Goal: Task Accomplishment & Management: Use online tool/utility

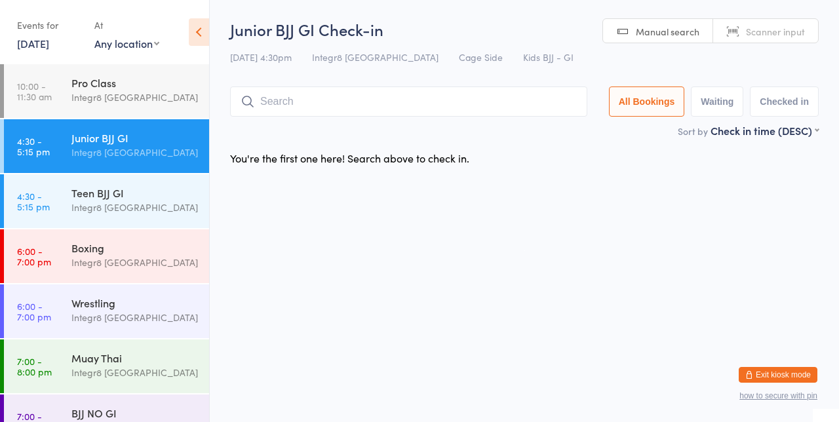
scroll to position [28, 0]
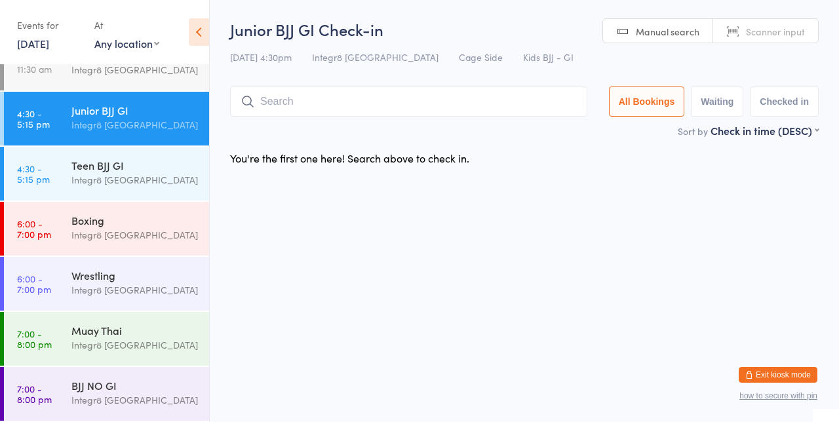
click at [102, 240] on div "Integr8 [GEOGRAPHIC_DATA]" at bounding box center [134, 234] width 126 height 15
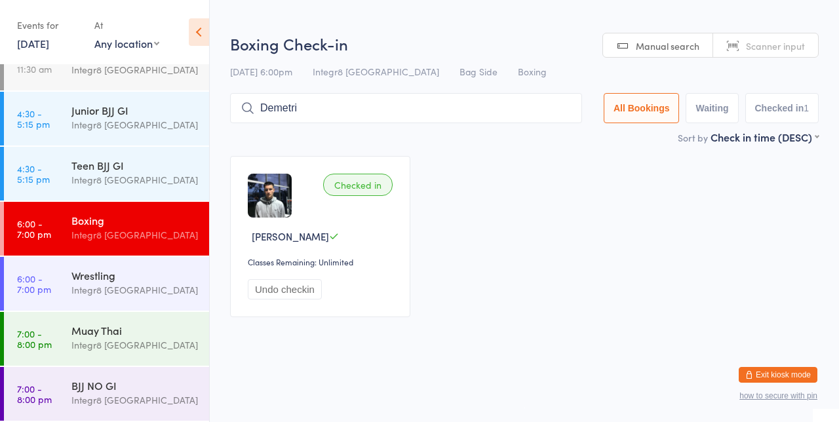
type input "Demetri"
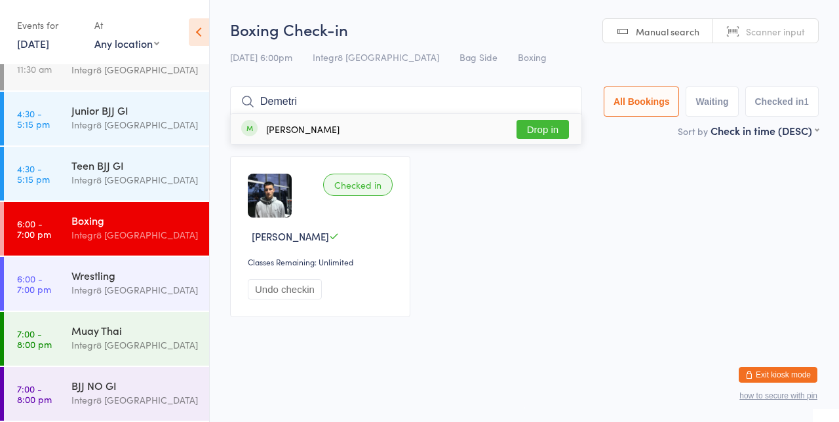
click at [557, 126] on button "Drop in" at bounding box center [542, 129] width 52 height 19
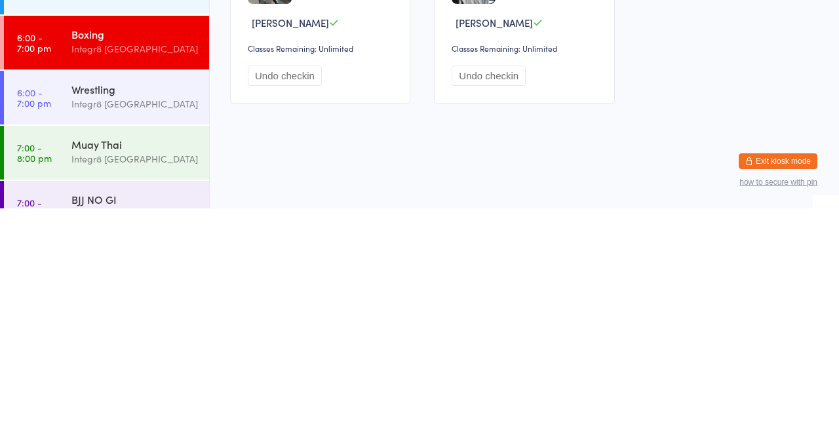
click at [109, 375] on div "Integr8 [GEOGRAPHIC_DATA]" at bounding box center [134, 372] width 126 height 15
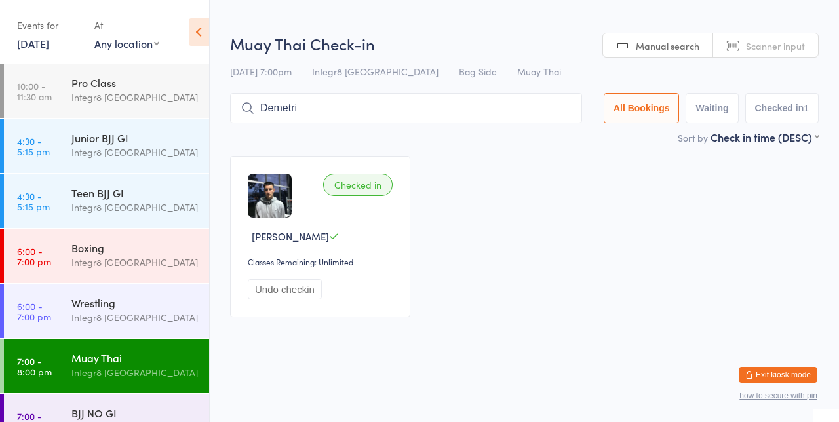
type input "Demetri"
click at [562, 133] on button "Drop in" at bounding box center [542, 135] width 52 height 19
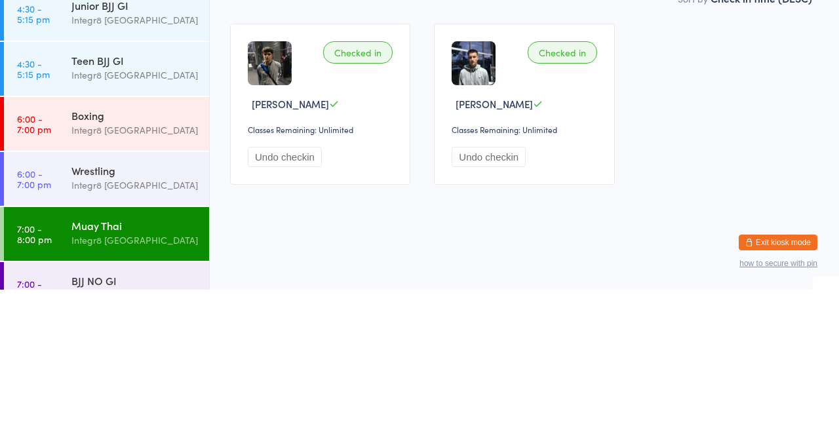
click at [146, 300] on div "Wrestling" at bounding box center [134, 303] width 126 height 14
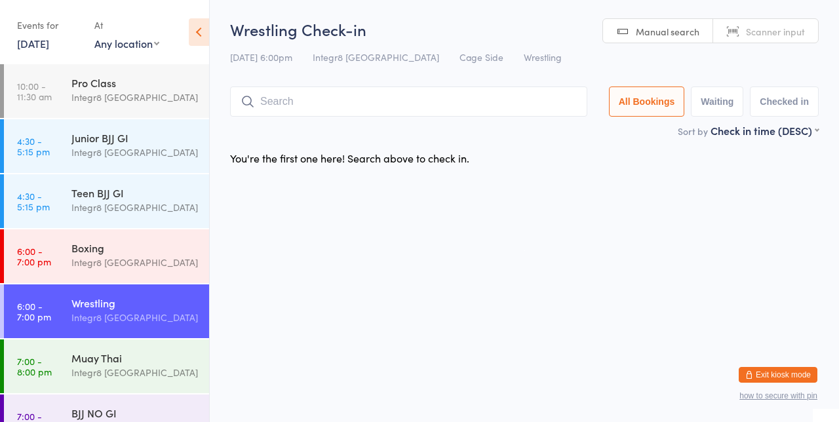
click at [144, 248] on div "Boxing" at bounding box center [134, 248] width 126 height 14
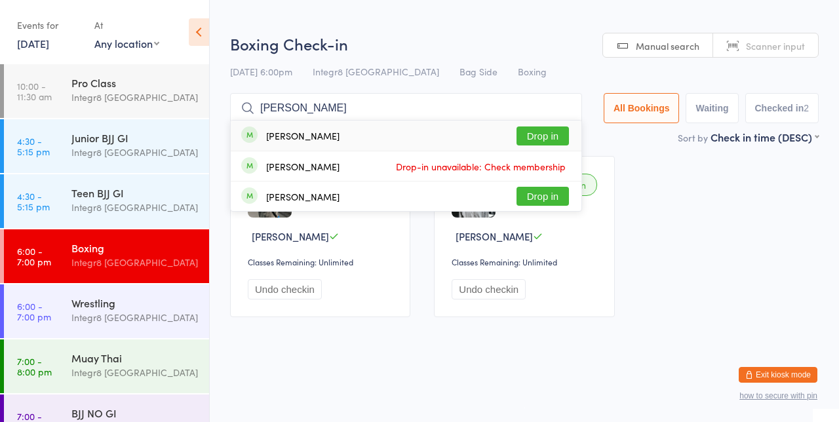
type input "[PERSON_NAME]"
click at [566, 133] on button "Drop in" at bounding box center [542, 135] width 52 height 19
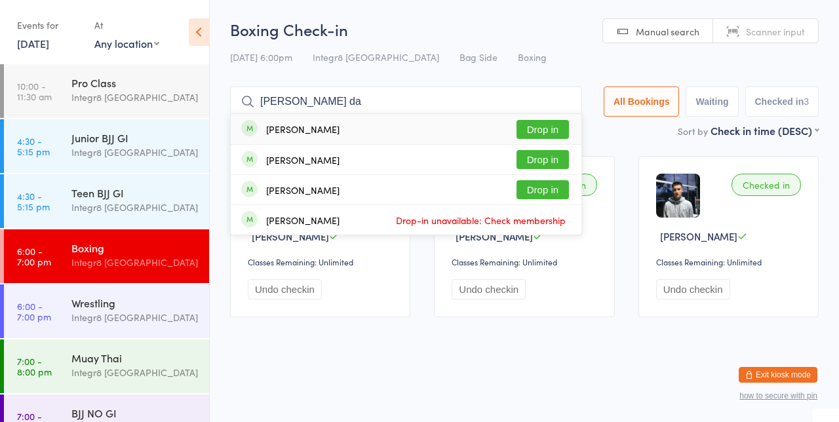
type input "[PERSON_NAME] da"
click at [536, 125] on button "Drop in" at bounding box center [542, 129] width 52 height 19
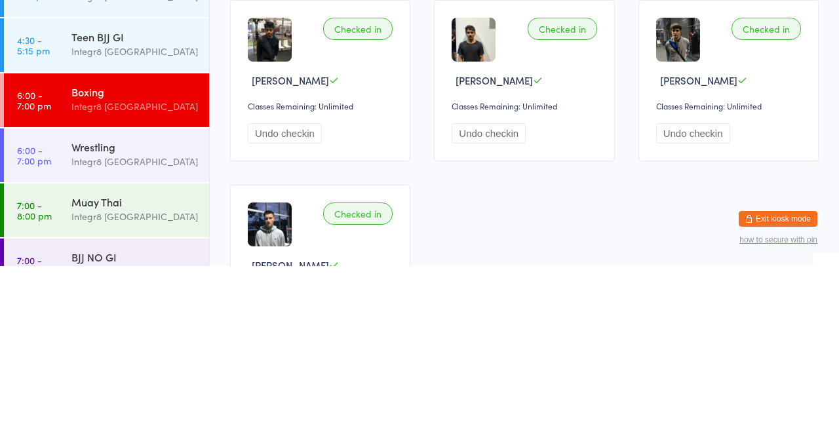
click at [77, 355] on div "Muay Thai" at bounding box center [134, 358] width 126 height 14
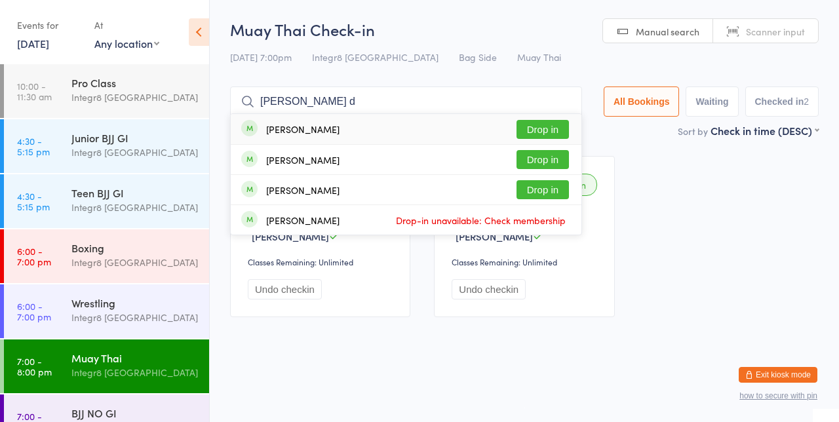
type input "[PERSON_NAME] d"
click at [547, 130] on button "Drop in" at bounding box center [542, 129] width 52 height 19
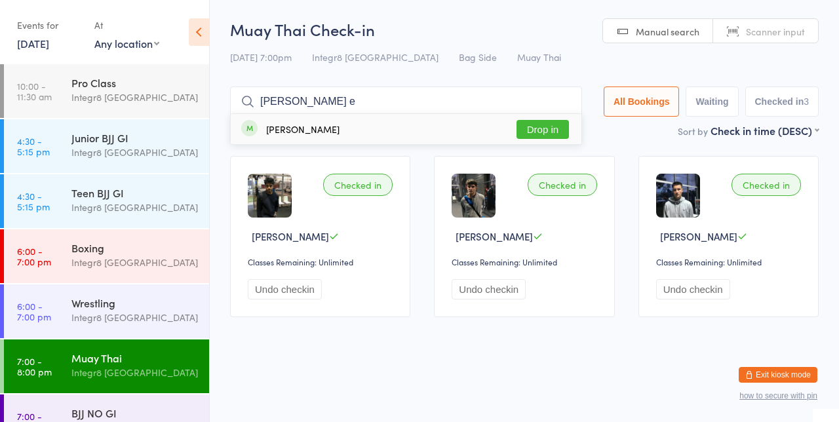
type input "[PERSON_NAME] e"
click at [558, 128] on button "Drop in" at bounding box center [542, 129] width 52 height 19
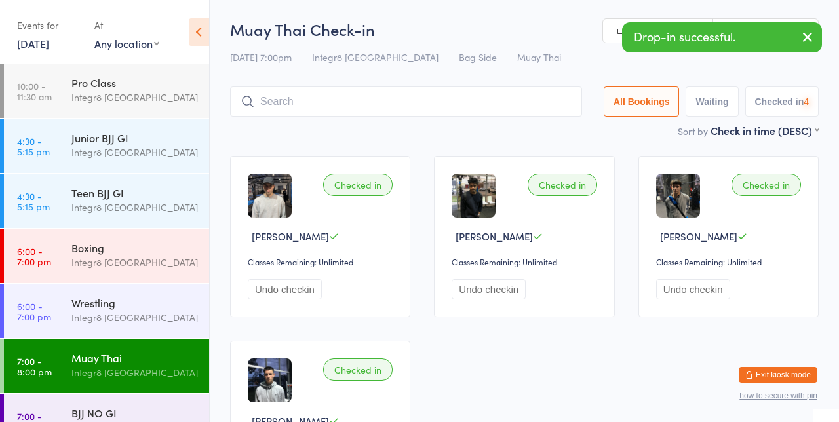
click at [136, 254] on div "Boxing" at bounding box center [134, 248] width 126 height 14
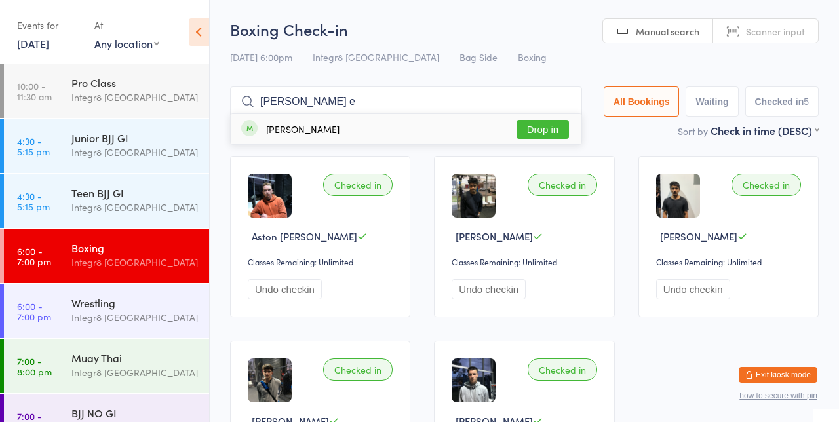
type input "[PERSON_NAME] e"
click at [566, 129] on button "Drop in" at bounding box center [542, 129] width 52 height 19
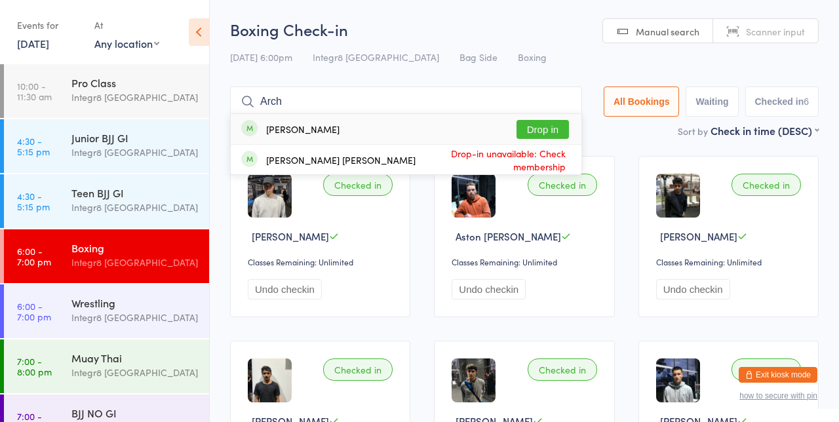
type input "Arch"
click at [543, 128] on button "Drop in" at bounding box center [542, 129] width 52 height 19
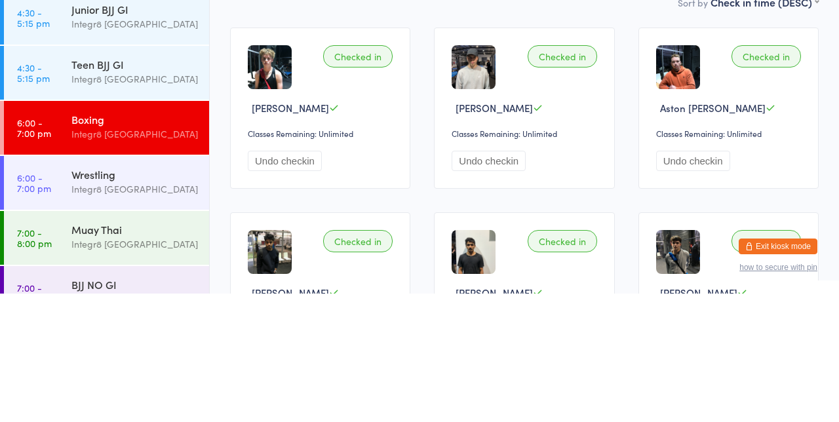
click at [115, 361] on div "Muay Thai" at bounding box center [134, 358] width 126 height 14
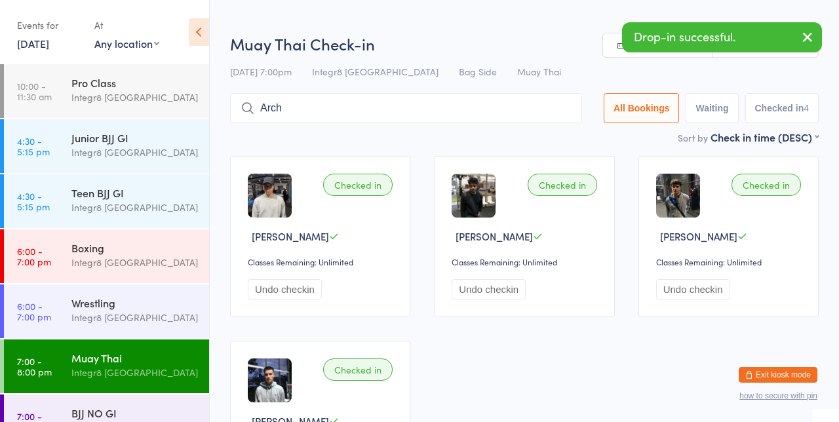
type input "Arch"
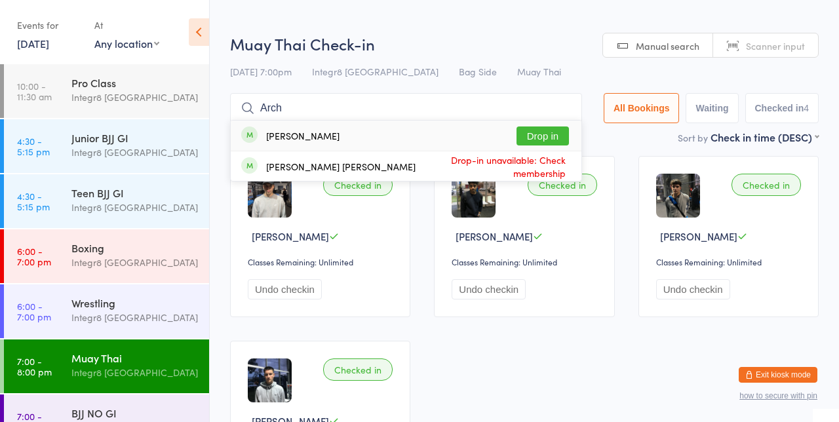
click at [554, 138] on button "Drop in" at bounding box center [542, 135] width 52 height 19
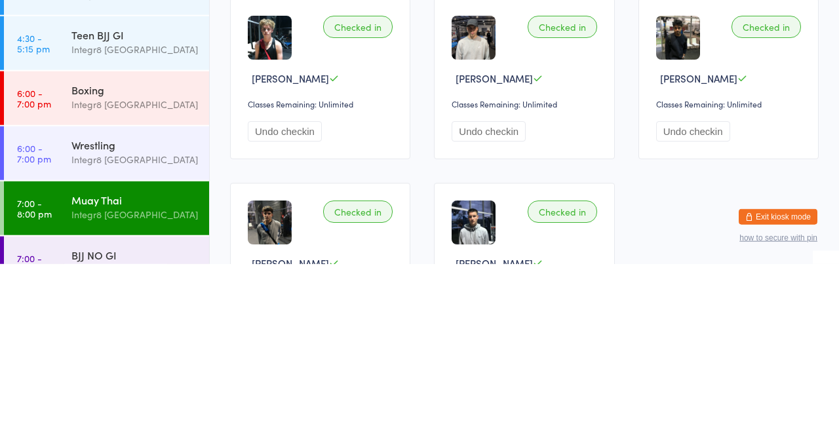
click at [136, 311] on div "Integr8 [GEOGRAPHIC_DATA]" at bounding box center [134, 317] width 126 height 15
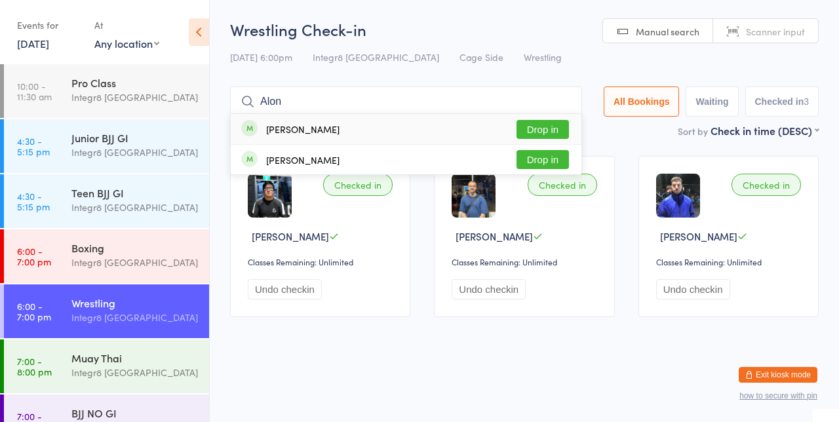
type input "Alon"
click at [560, 132] on button "Drop in" at bounding box center [542, 129] width 52 height 19
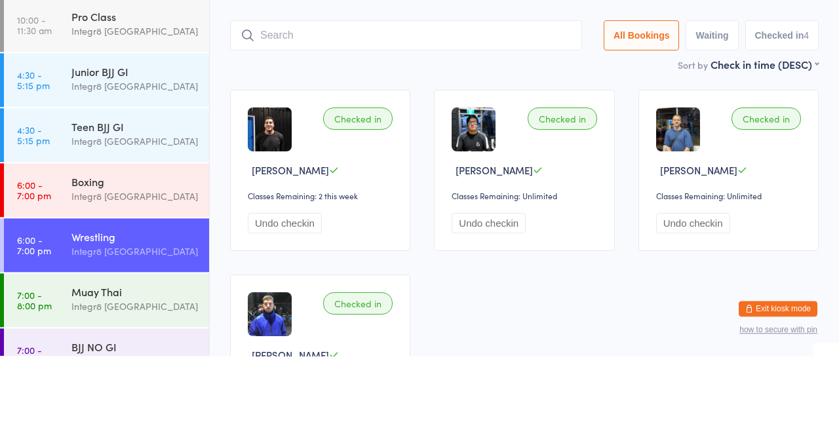
click at [163, 243] on div "Boxing" at bounding box center [134, 248] width 126 height 14
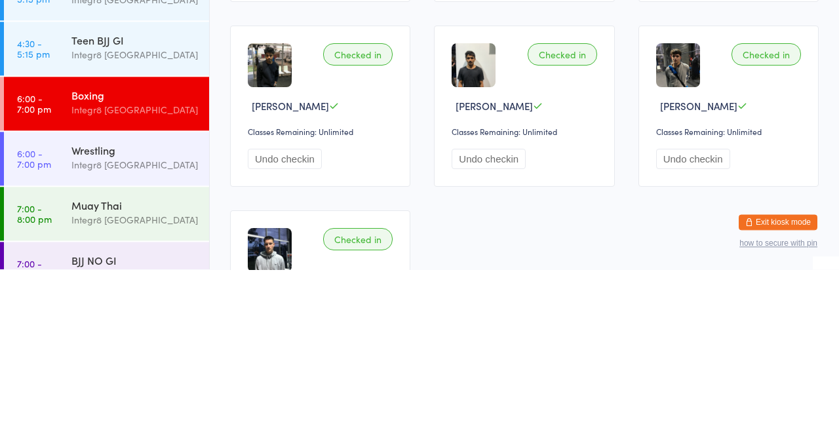
scroll to position [163, 0]
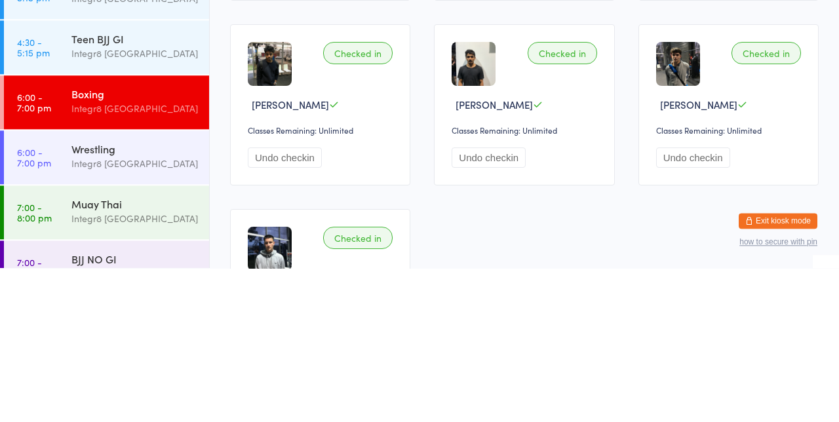
click at [140, 370] on div "Integr8 [GEOGRAPHIC_DATA]" at bounding box center [134, 372] width 126 height 15
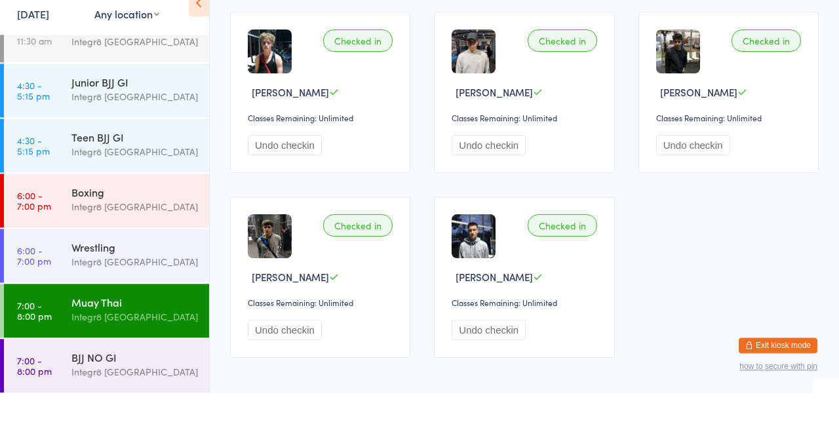
scroll to position [28, 0]
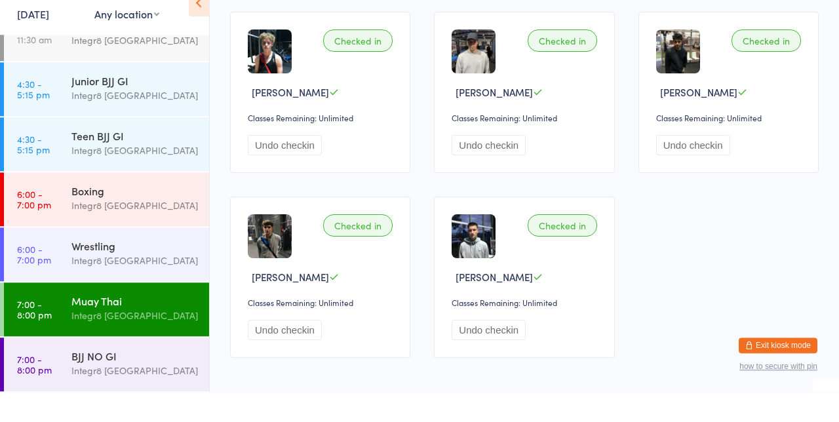
click at [134, 223] on div "Boxing" at bounding box center [134, 220] width 126 height 14
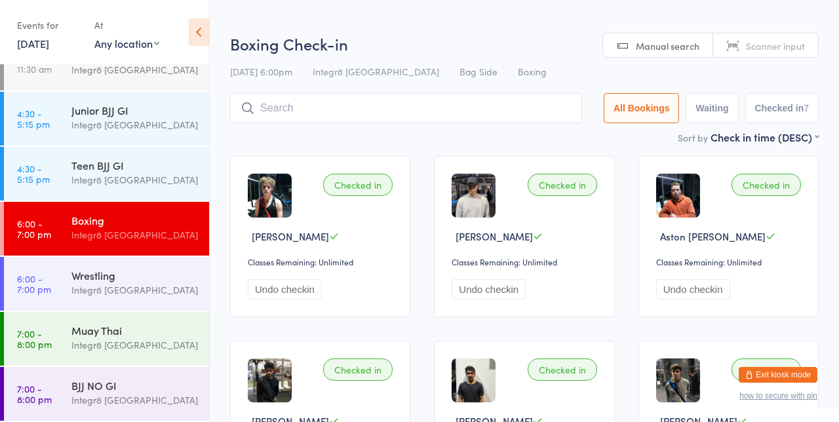
click at [423, 111] on input "search" at bounding box center [406, 108] width 352 height 30
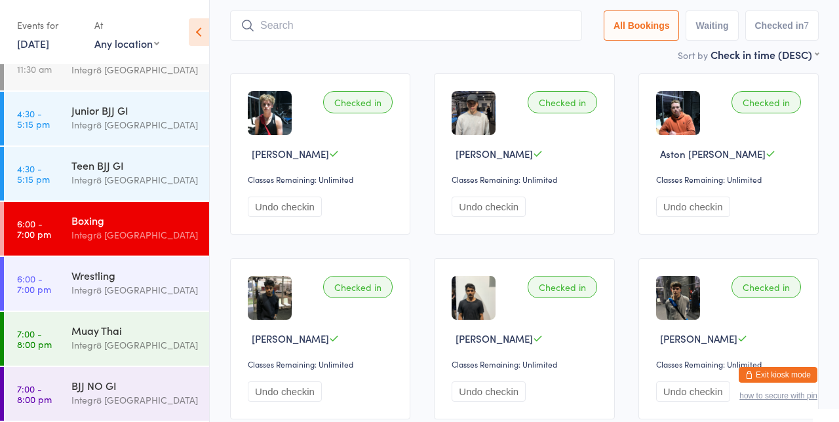
scroll to position [93, 0]
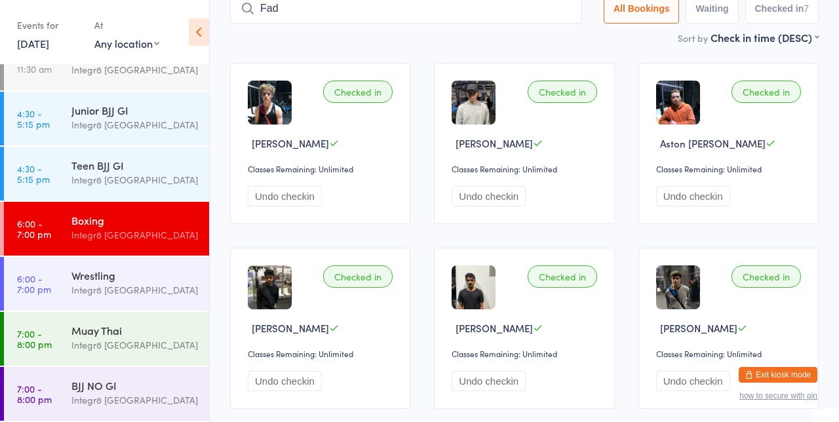
type input "Fad"
click at [556, 35] on button "Drop in" at bounding box center [542, 36] width 52 height 19
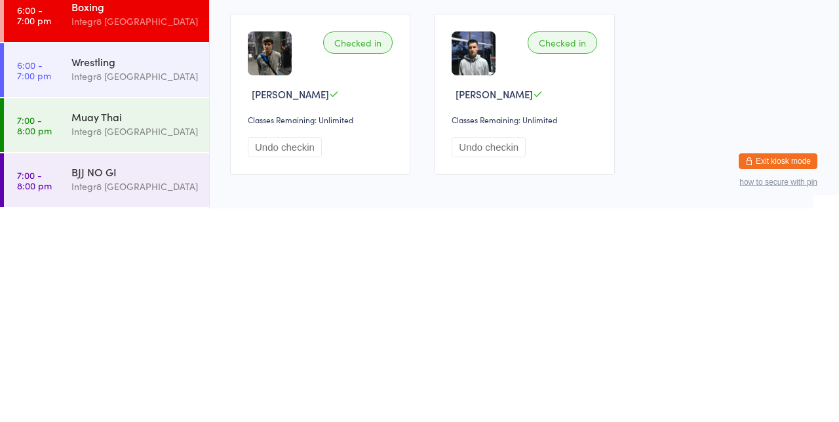
scroll to position [0, 0]
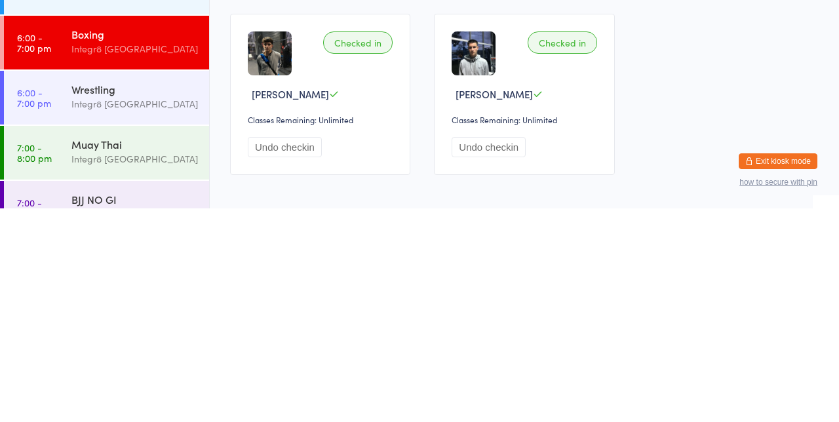
click at [173, 343] on div "Muay Thai Integr8 [GEOGRAPHIC_DATA]" at bounding box center [140, 365] width 138 height 52
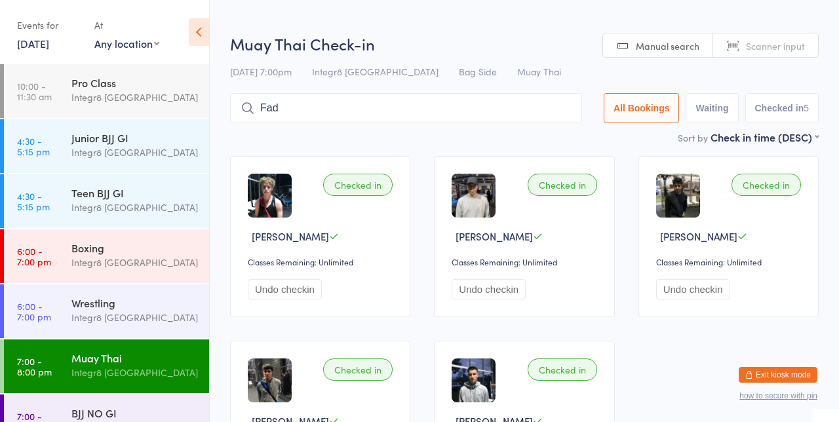
type input "Fad"
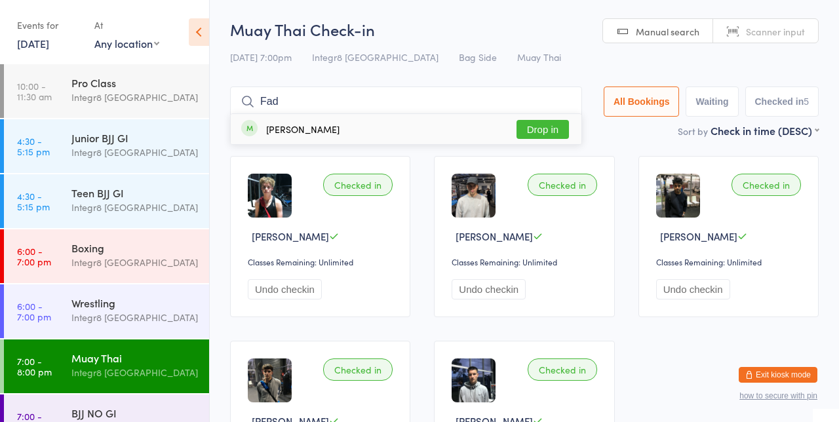
click at [548, 125] on button "Drop in" at bounding box center [542, 129] width 52 height 19
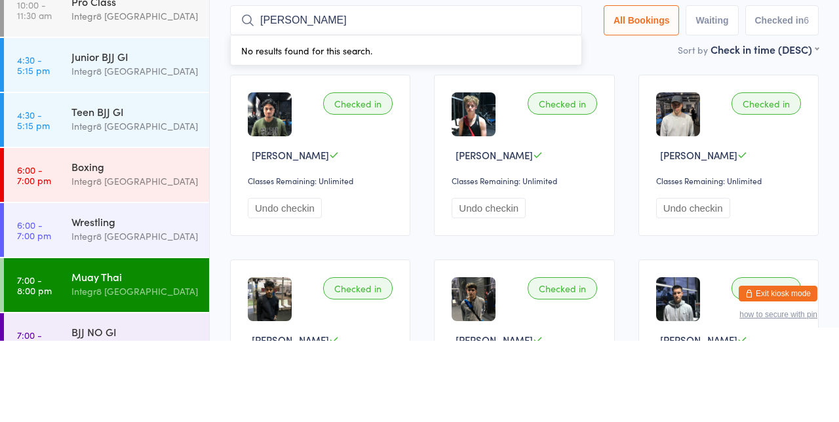
type input "[PERSON_NAME]"
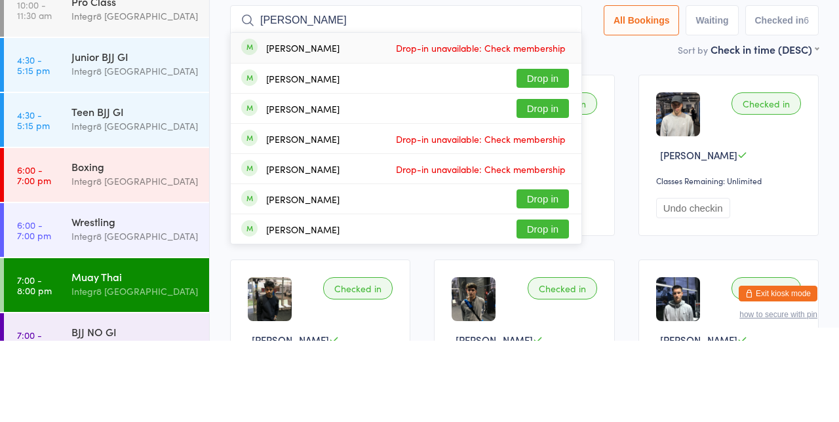
click at [566, 163] on button "Drop in" at bounding box center [542, 159] width 52 height 19
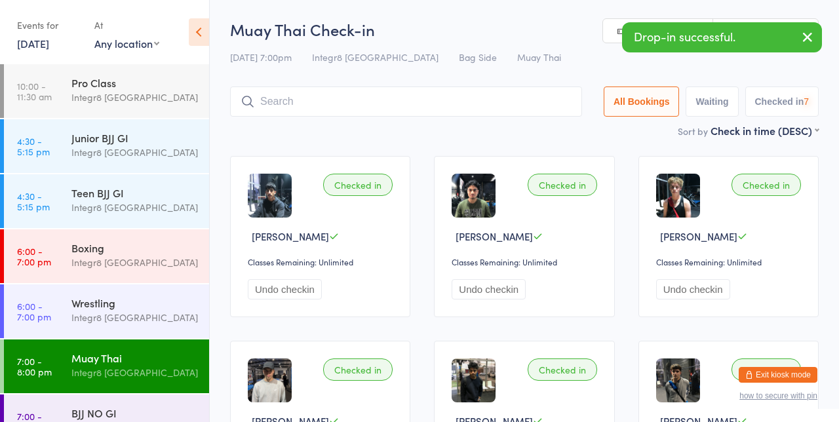
click at [150, 197] on div "Teen BJJ GI" at bounding box center [134, 192] width 126 height 14
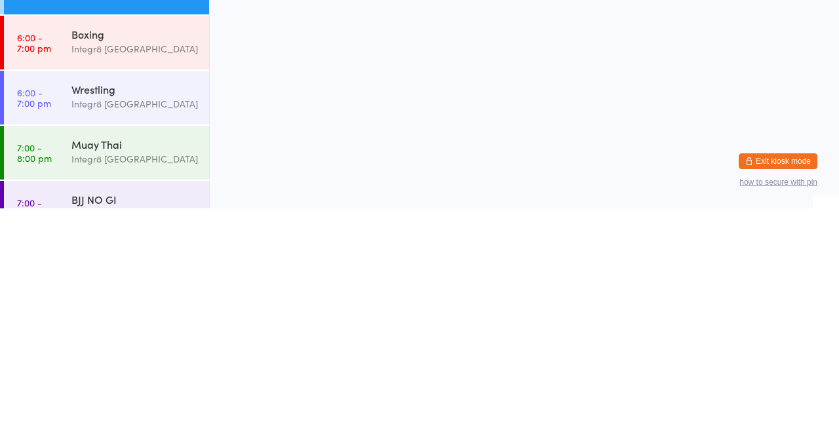
click at [149, 421] on div "Integr8 [GEOGRAPHIC_DATA]" at bounding box center [134, 427] width 126 height 15
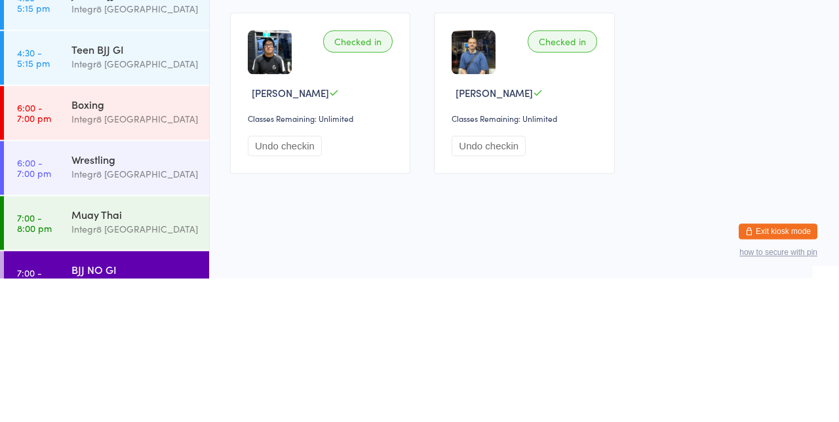
click at [160, 316] on div "Integr8 [GEOGRAPHIC_DATA]" at bounding box center [134, 317] width 126 height 15
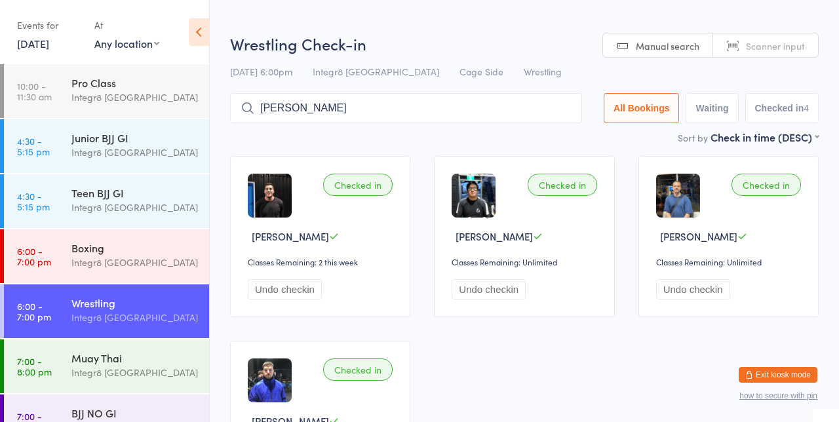
type input "[PERSON_NAME]"
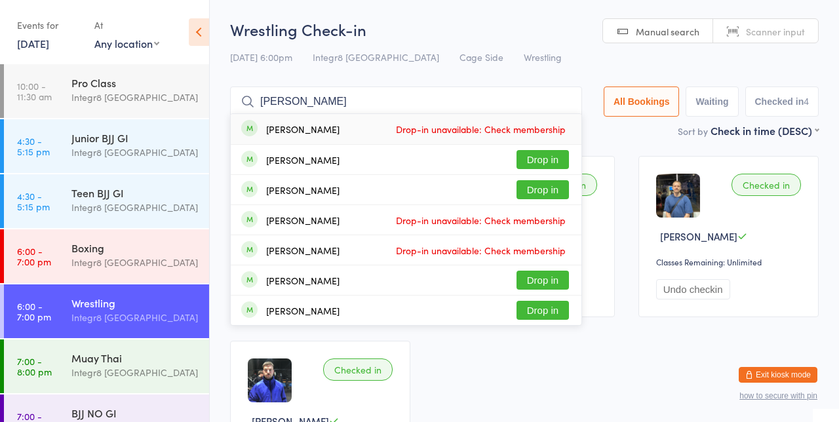
click at [554, 154] on button "Drop in" at bounding box center [542, 159] width 52 height 19
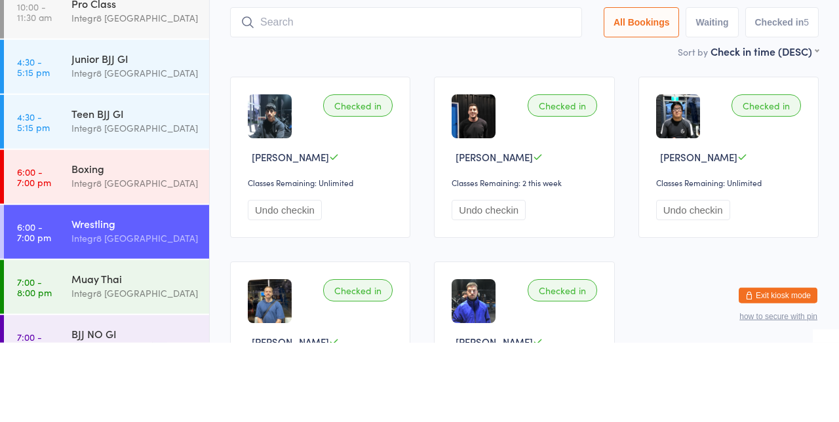
click at [117, 253] on div "Boxing" at bounding box center [134, 248] width 126 height 14
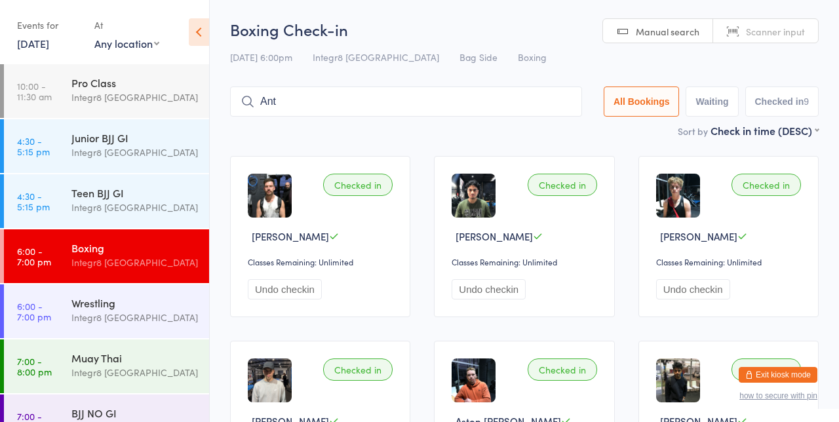
type input "Ant"
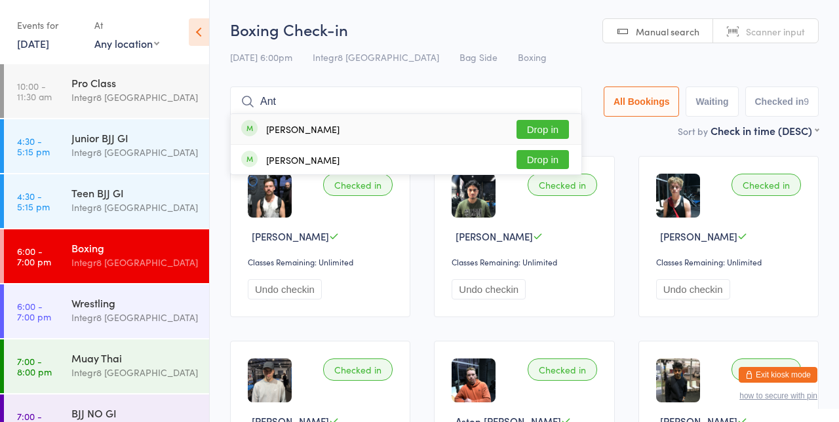
click at [349, 163] on div "[PERSON_NAME] Drop in" at bounding box center [406, 159] width 351 height 29
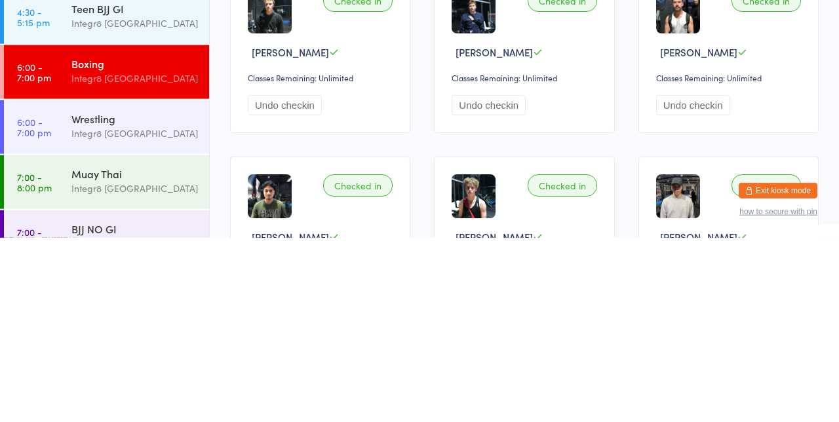
scroll to position [16, 0]
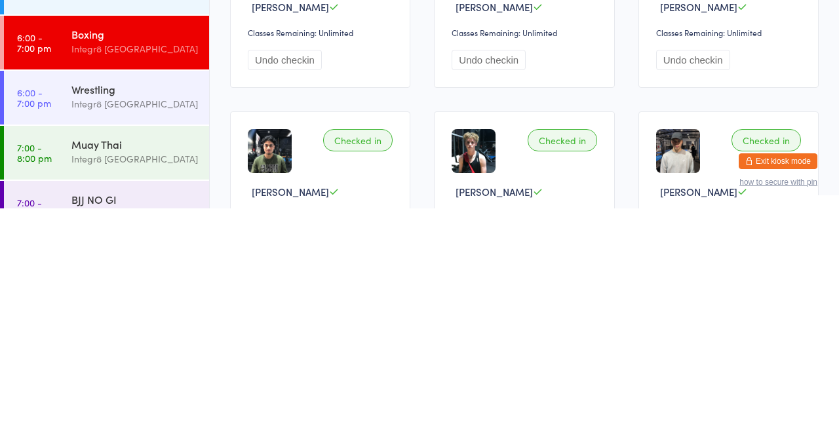
click at [151, 372] on div "Integr8 [GEOGRAPHIC_DATA]" at bounding box center [134, 372] width 126 height 15
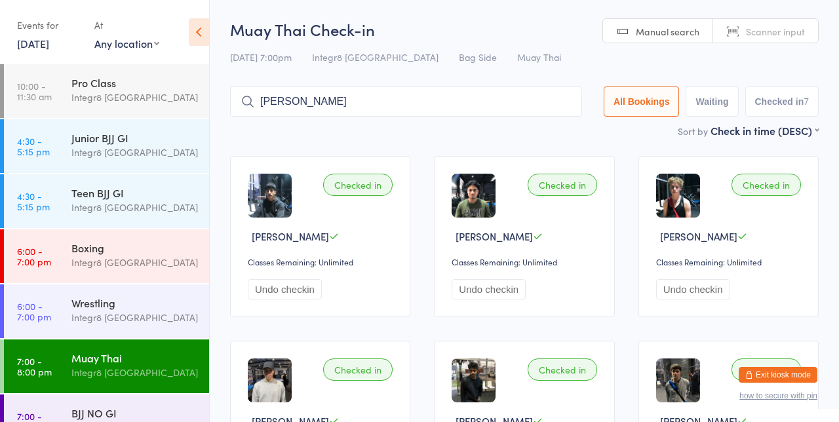
type input "[PERSON_NAME]"
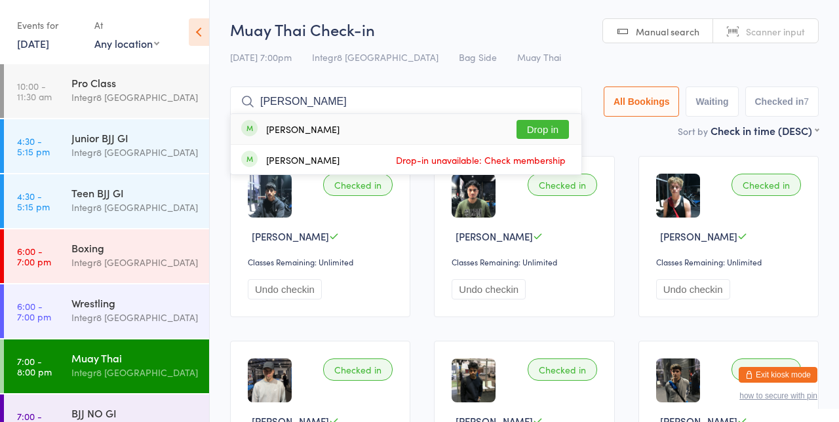
click at [349, 126] on div "[PERSON_NAME] Drop in" at bounding box center [406, 129] width 351 height 30
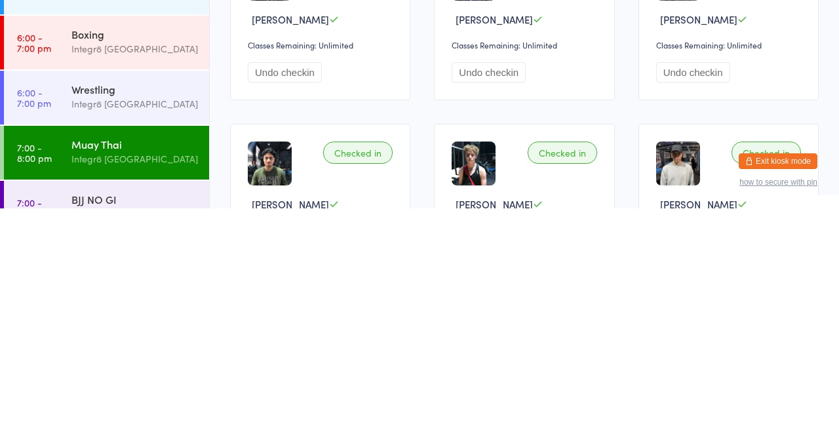
scroll to position [9, 0]
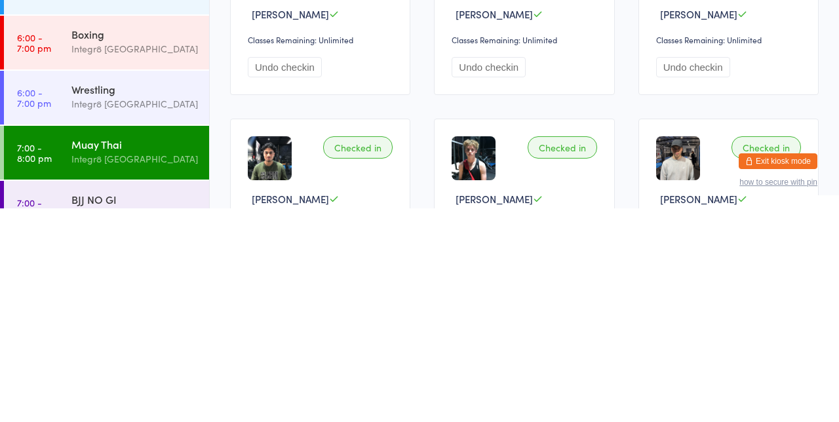
click at [147, 402] on div "BJJ NO GI Integr8 [GEOGRAPHIC_DATA]" at bounding box center [140, 421] width 138 height 52
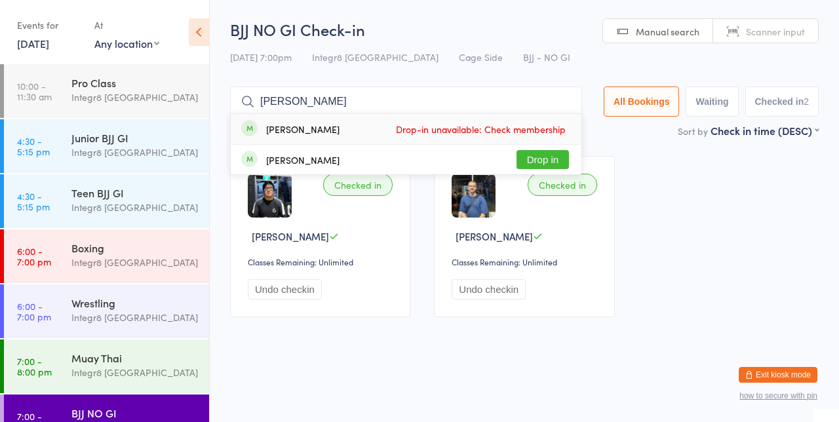
type input "[PERSON_NAME]"
click at [562, 157] on button "Drop in" at bounding box center [542, 159] width 52 height 19
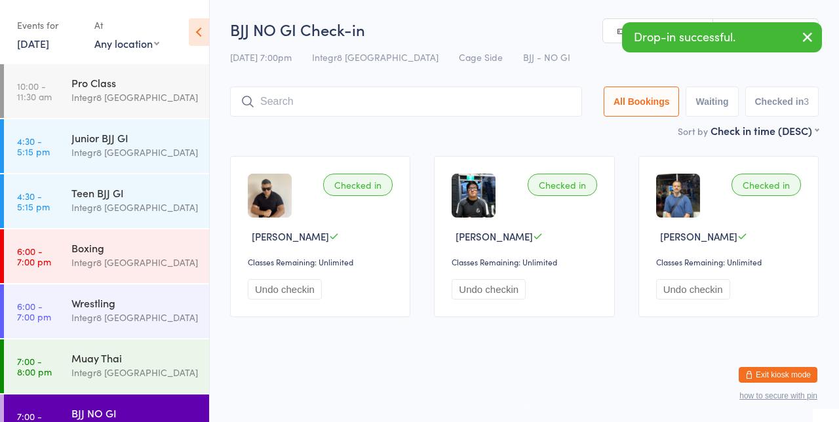
click at [381, 137] on div "Sort by Check in time (DESC) First name (ASC) First name (DESC) Last name (ASC)…" at bounding box center [524, 130] width 588 height 14
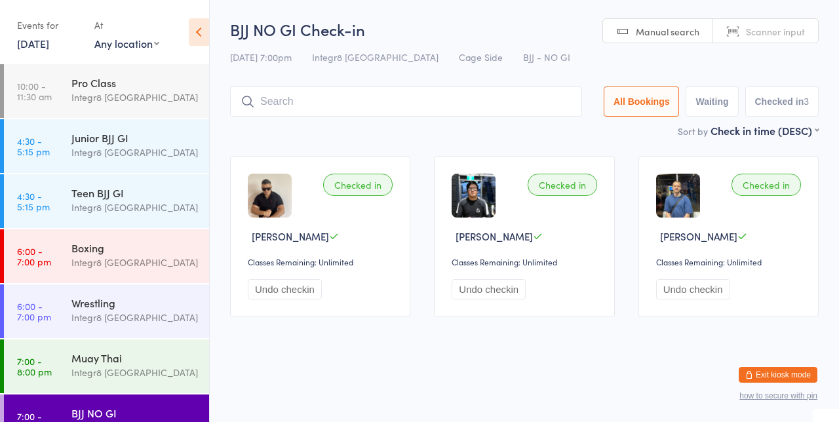
click at [146, 318] on div "Integr8 [GEOGRAPHIC_DATA]" at bounding box center [134, 317] width 126 height 15
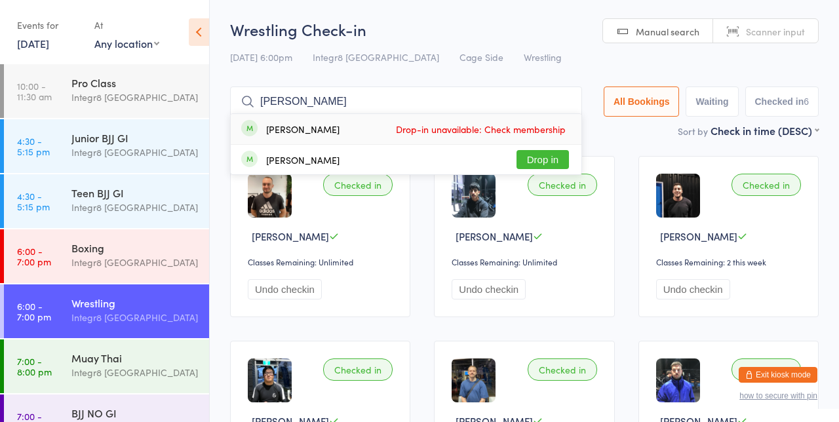
type input "[PERSON_NAME]"
click at [558, 164] on button "Drop in" at bounding box center [542, 159] width 52 height 19
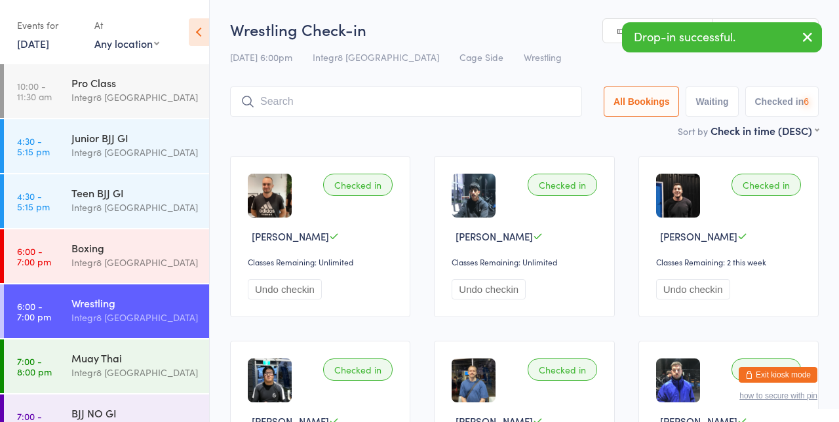
click at [628, 147] on div "Checked in [PERSON_NAME] Classes Remaining: Unlimited Undo checkin Checked in […" at bounding box center [524, 329] width 612 height 370
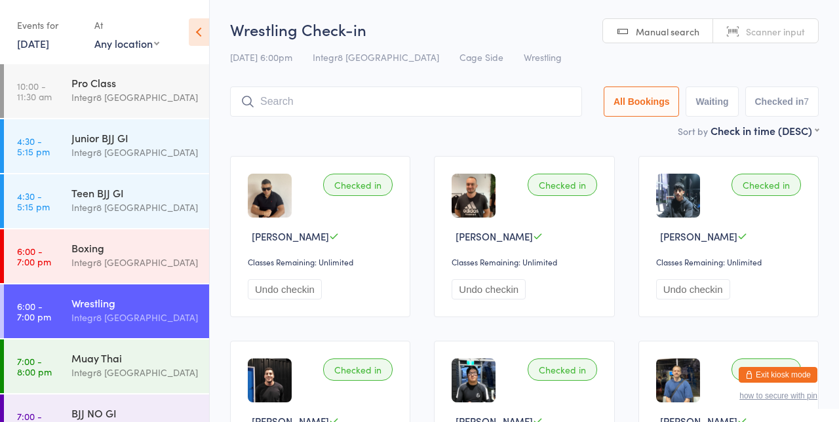
click at [352, 96] on input "search" at bounding box center [406, 102] width 352 height 30
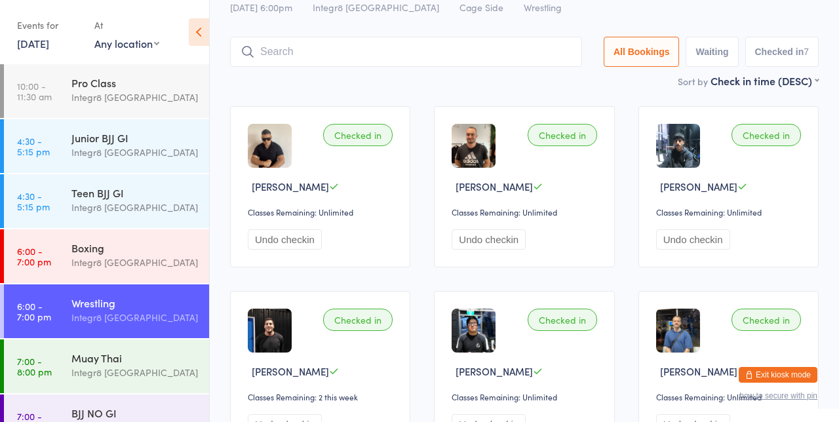
scroll to position [87, 0]
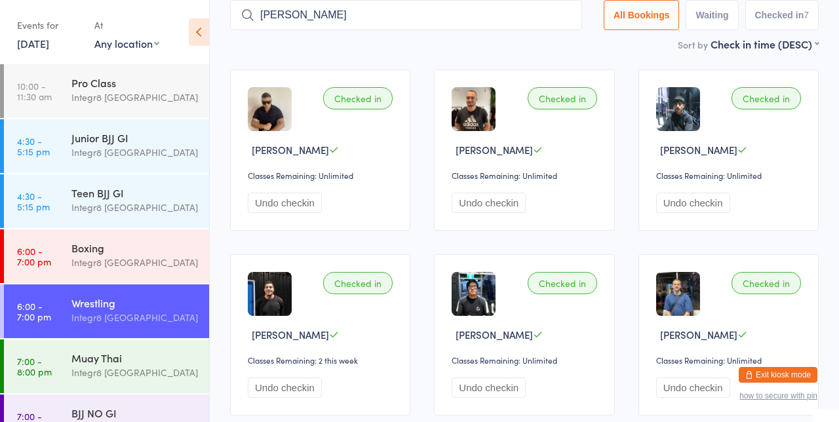
type input "[PERSON_NAME]"
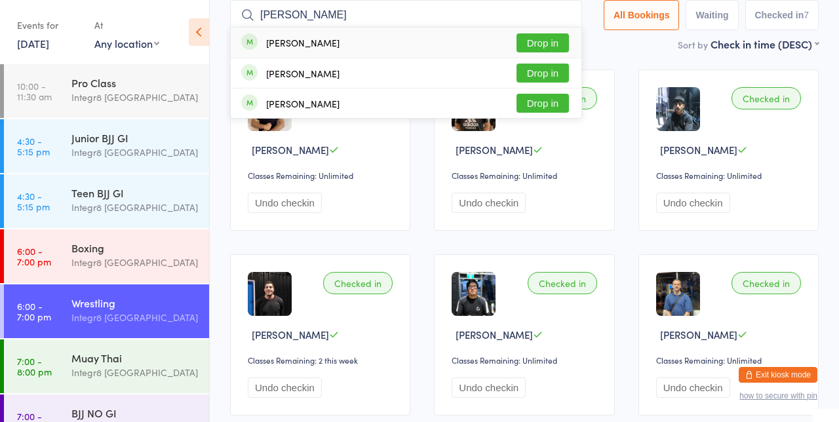
click at [550, 47] on button "Drop in" at bounding box center [542, 42] width 52 height 19
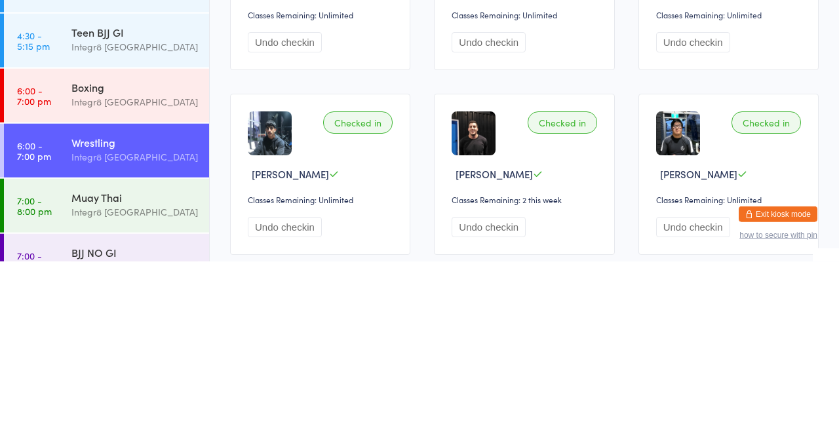
click at [140, 362] on div "Muay Thai" at bounding box center [134, 358] width 126 height 14
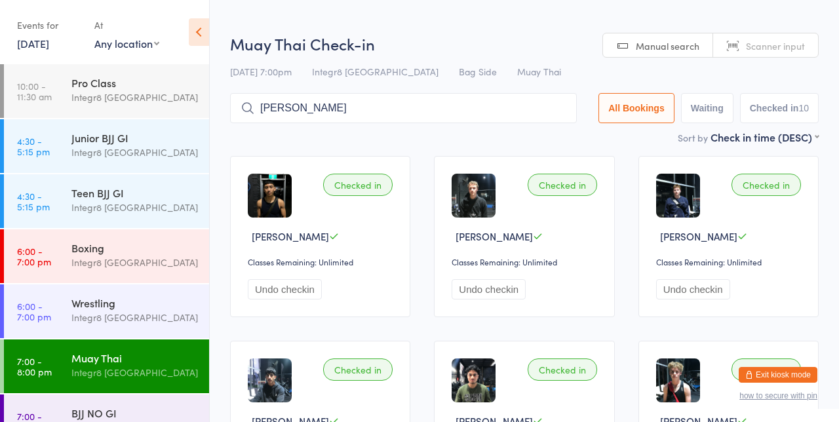
type input "[PERSON_NAME]"
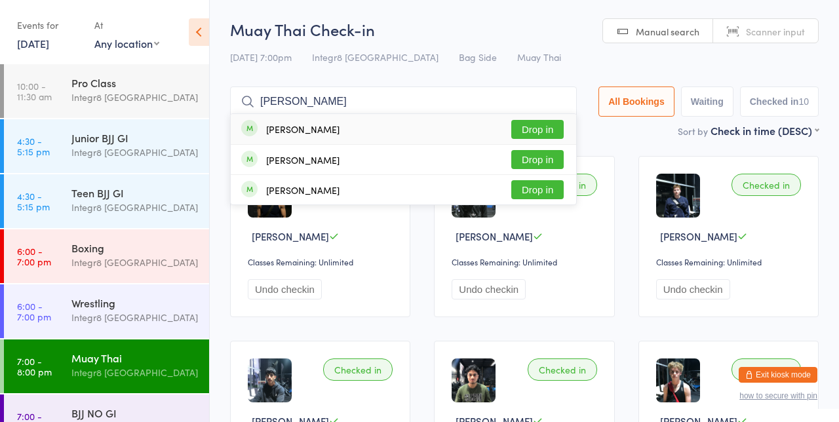
click at [554, 132] on button "Drop in" at bounding box center [537, 129] width 52 height 19
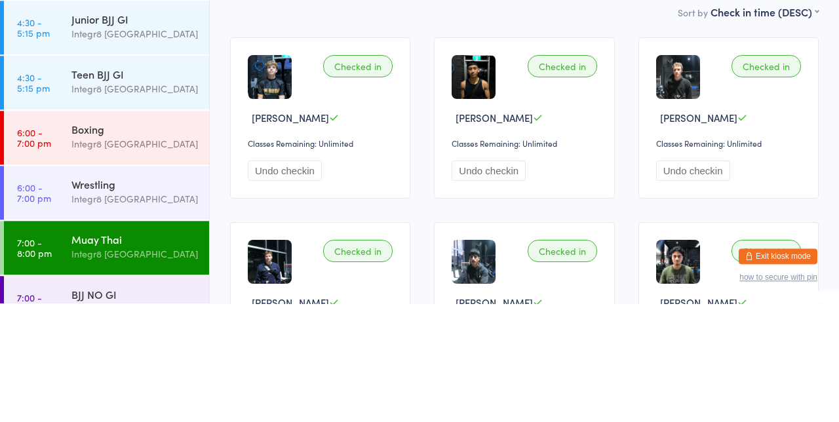
click at [118, 258] on div "Integr8 [GEOGRAPHIC_DATA]" at bounding box center [134, 262] width 126 height 15
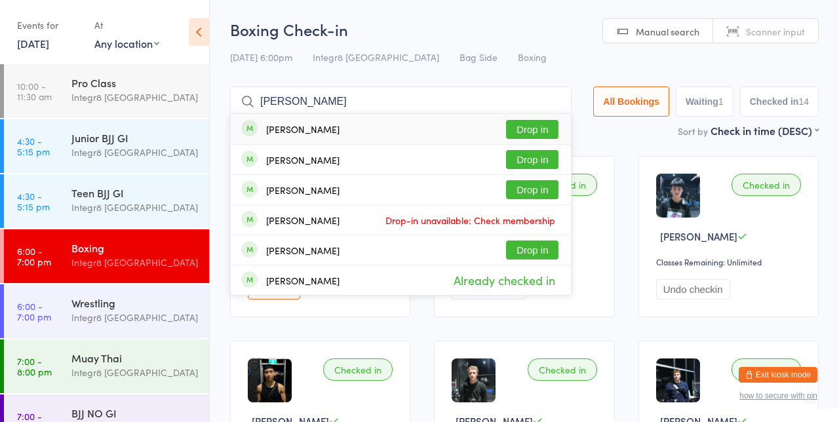
type input "[PERSON_NAME]"
click at [541, 131] on button "Drop in" at bounding box center [532, 129] width 52 height 19
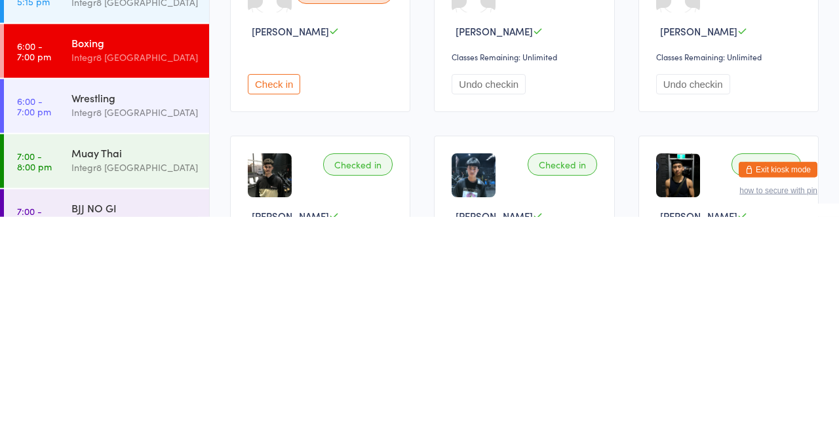
click at [134, 317] on div "Integr8 [GEOGRAPHIC_DATA]" at bounding box center [134, 317] width 126 height 15
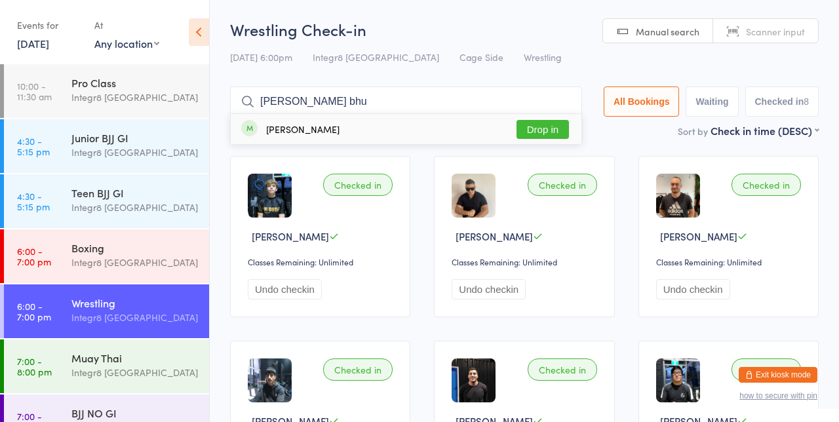
type input "[PERSON_NAME] bhu"
click at [552, 128] on button "Drop in" at bounding box center [542, 129] width 52 height 19
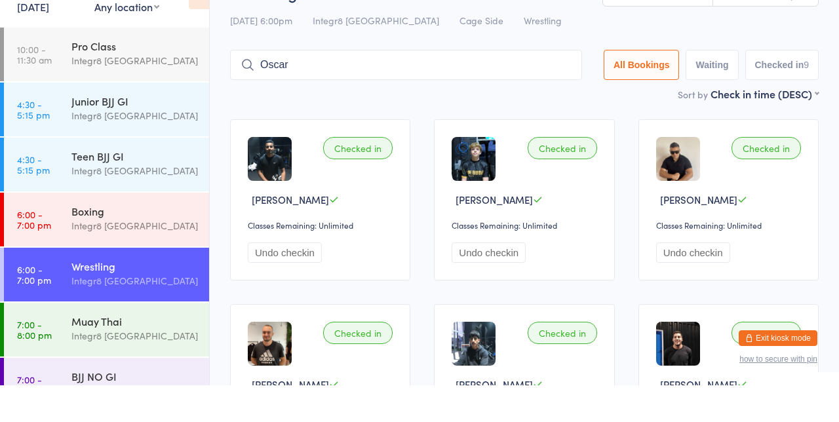
type input "Oscar"
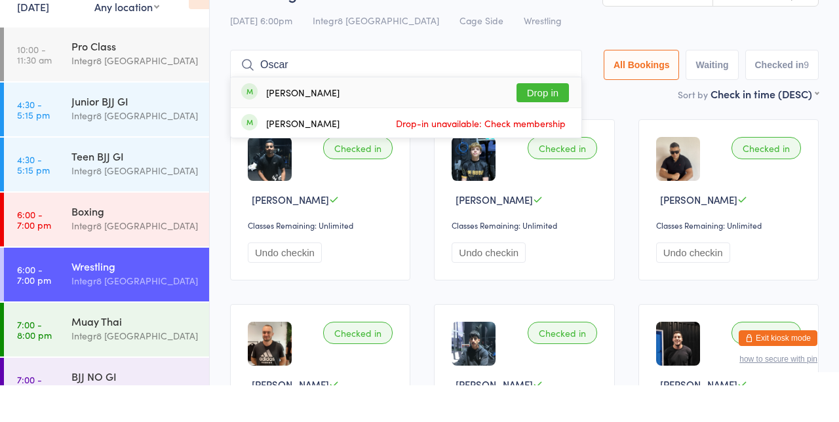
click at [552, 115] on div "[PERSON_NAME] Drop in" at bounding box center [406, 129] width 351 height 30
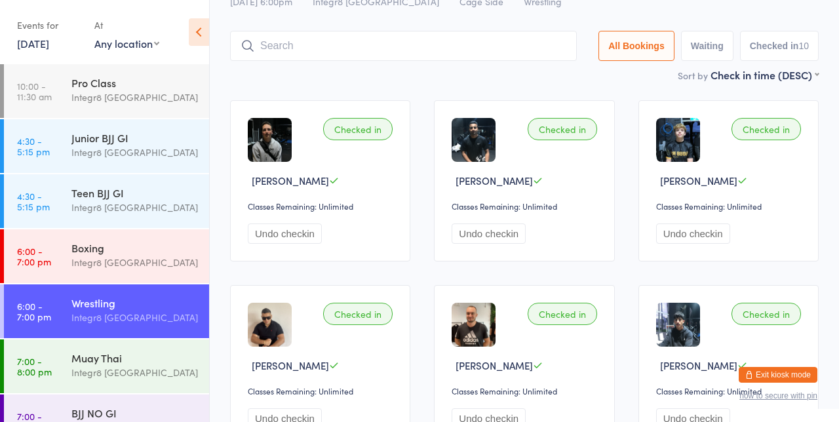
click at [119, 396] on div "BJJ NO GI Integr8 [GEOGRAPHIC_DATA]" at bounding box center [140, 421] width 138 height 52
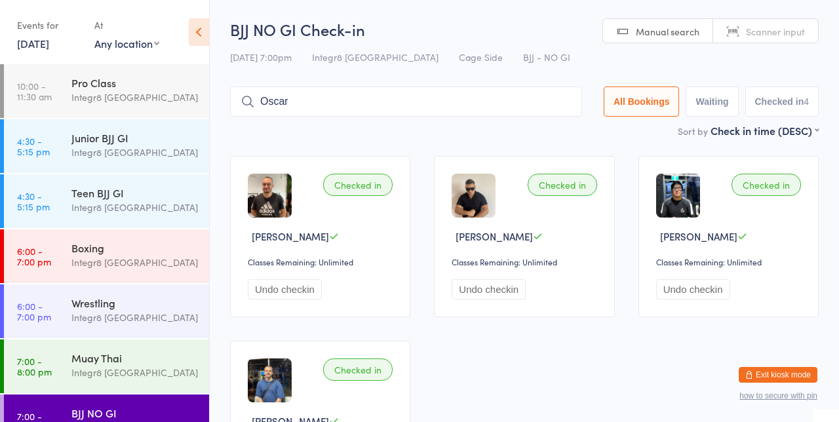
type input "Oscar"
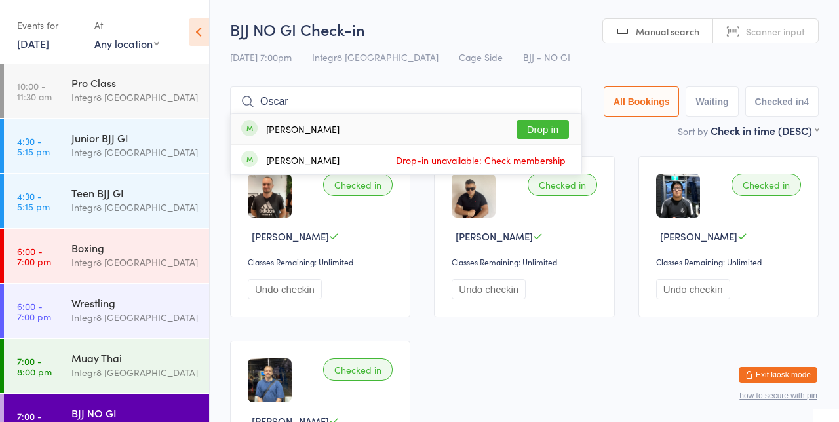
click at [552, 126] on button "Drop in" at bounding box center [542, 129] width 52 height 19
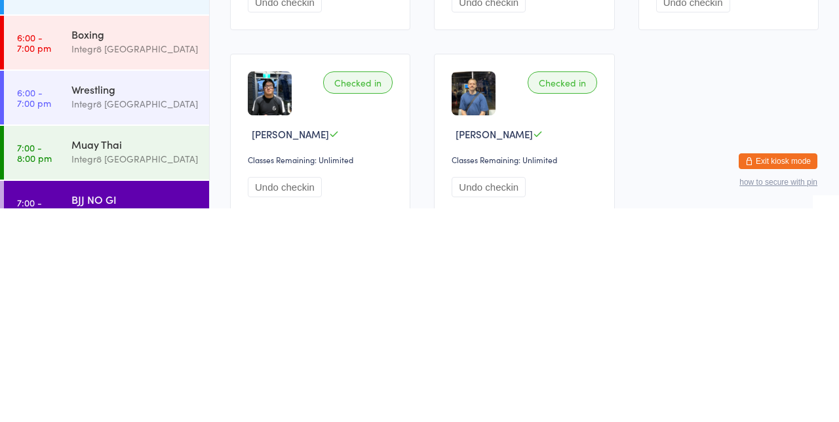
scroll to position [77, 0]
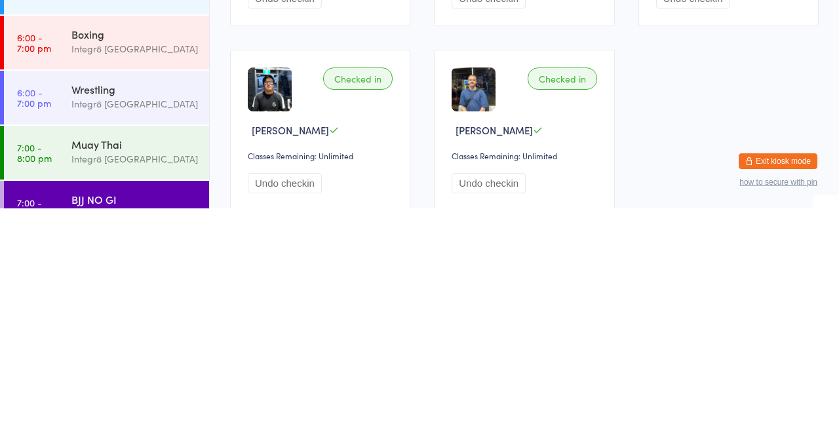
click at [93, 307] on div "Wrestling" at bounding box center [134, 303] width 126 height 14
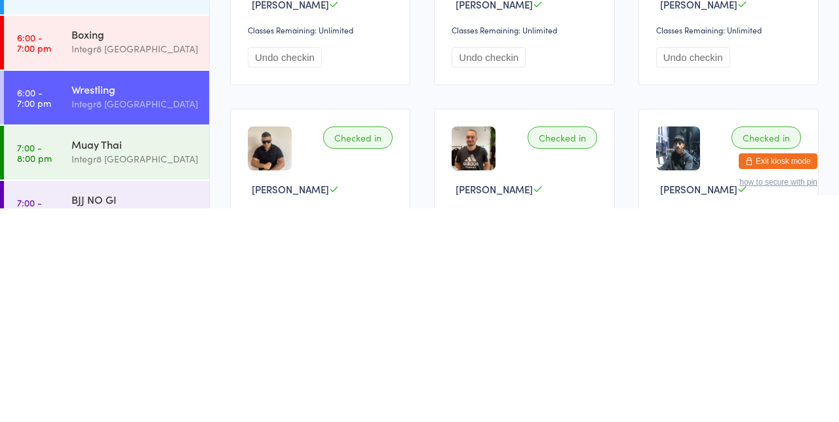
scroll to position [18, 0]
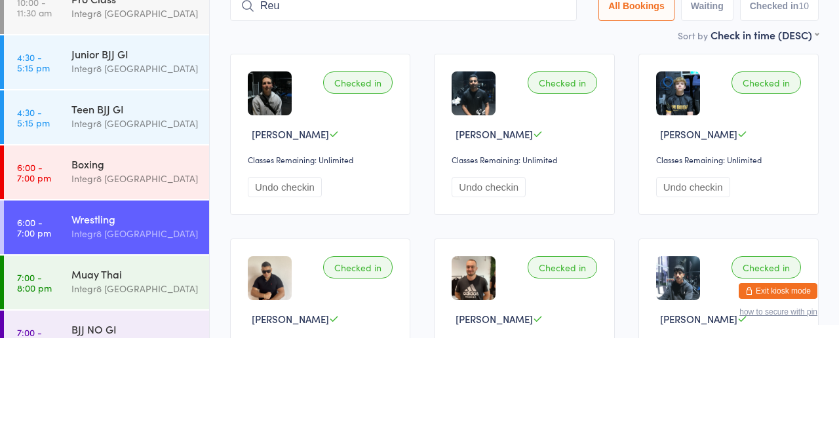
type input "Reu"
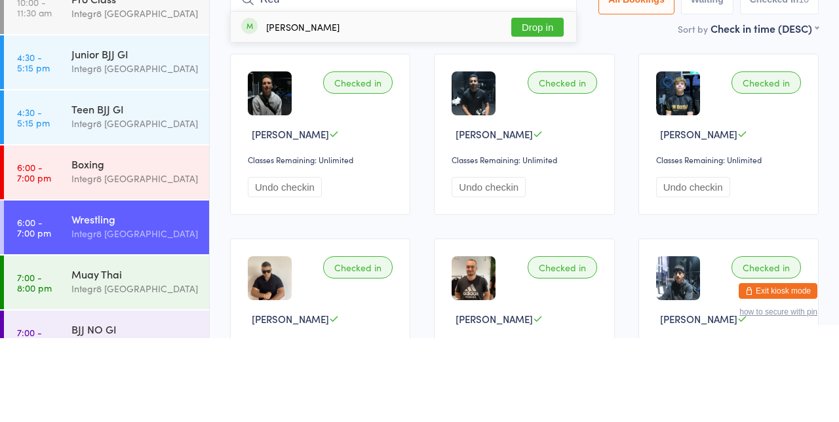
click at [544, 114] on button "Drop in" at bounding box center [537, 111] width 52 height 19
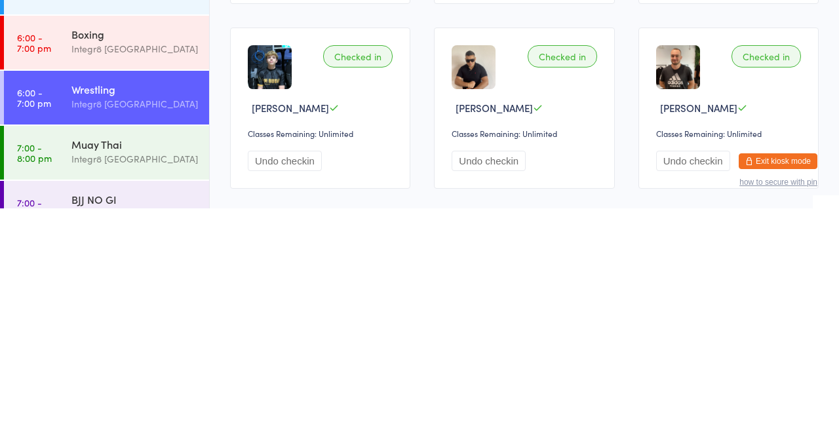
scroll to position [101, 0]
click at [63, 353] on link "7:00 - 8:00 pm Muay Thai Integr8 [GEOGRAPHIC_DATA]" at bounding box center [106, 366] width 205 height 54
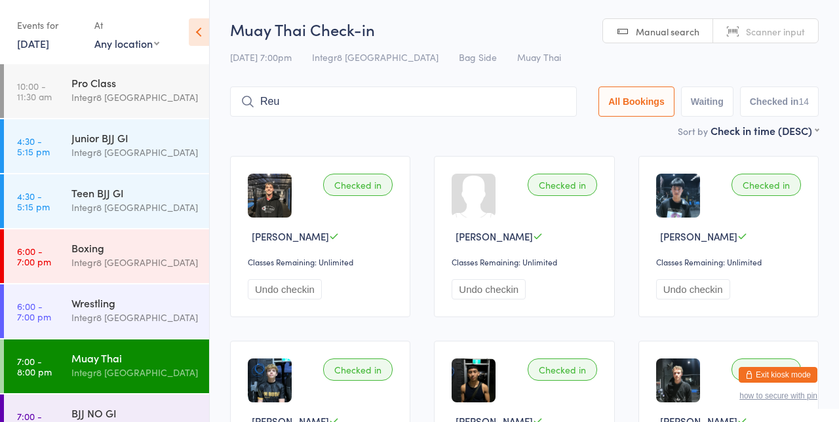
type input "Reu"
click at [538, 132] on button "Drop in" at bounding box center [537, 129] width 52 height 19
